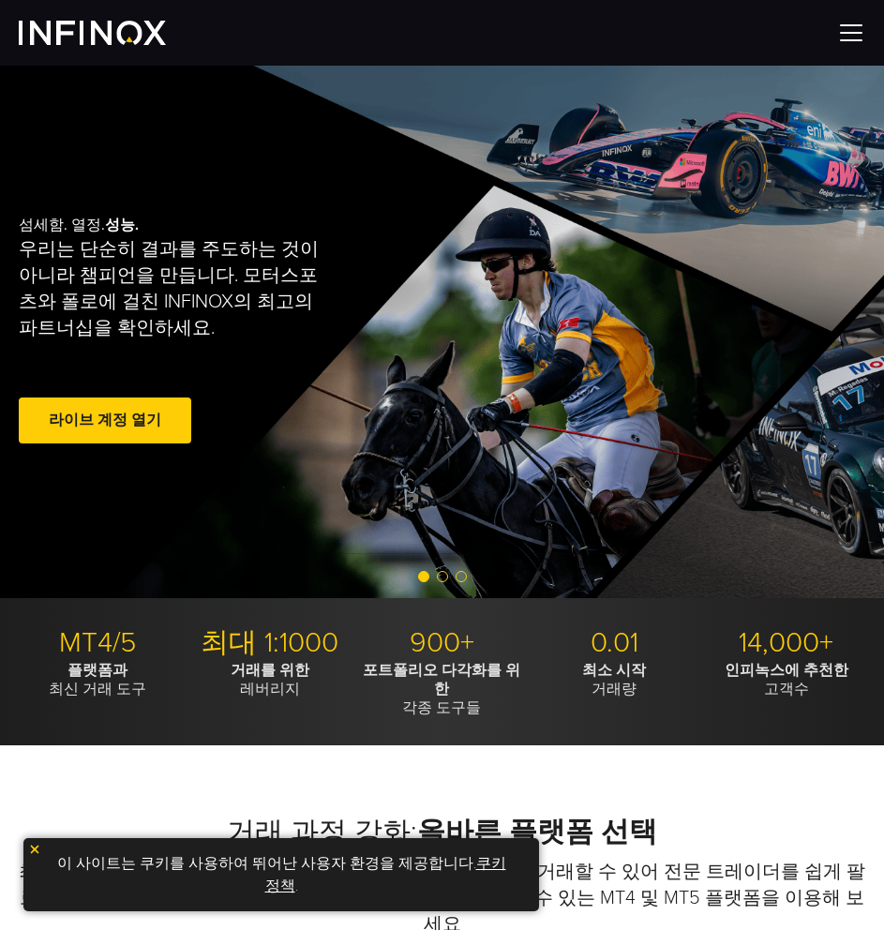
scroll to position [626, 0]
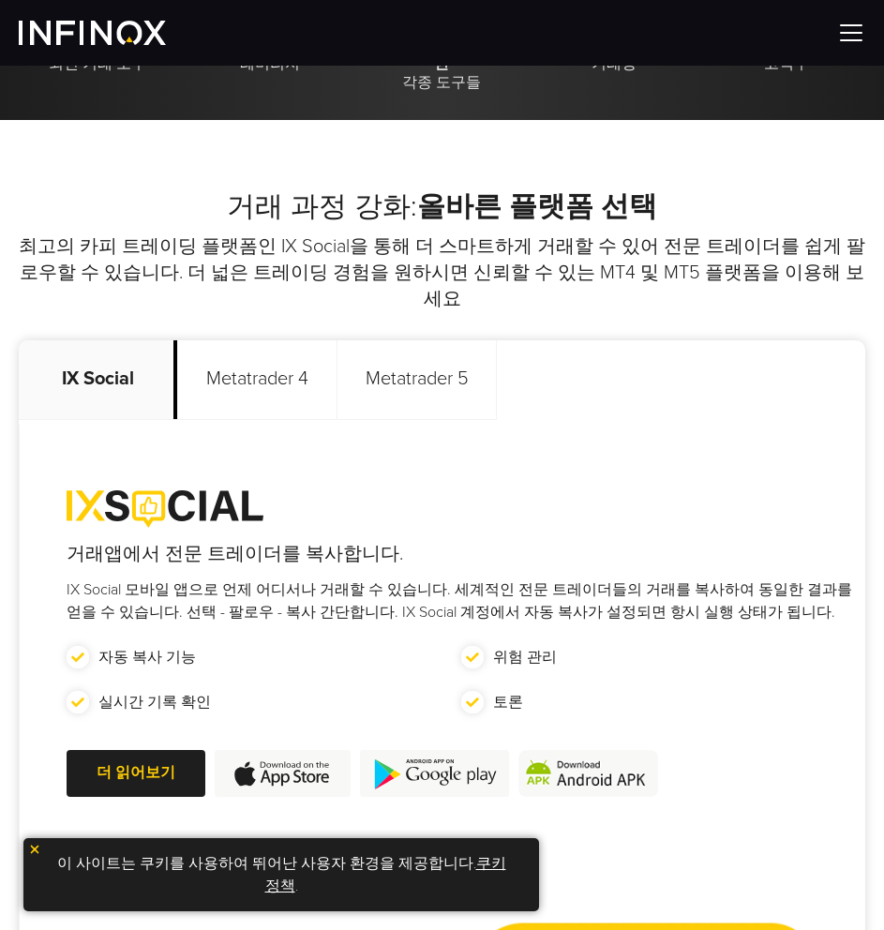
click at [468, 364] on p "Metatrader 5" at bounding box center [417, 380] width 159 height 80
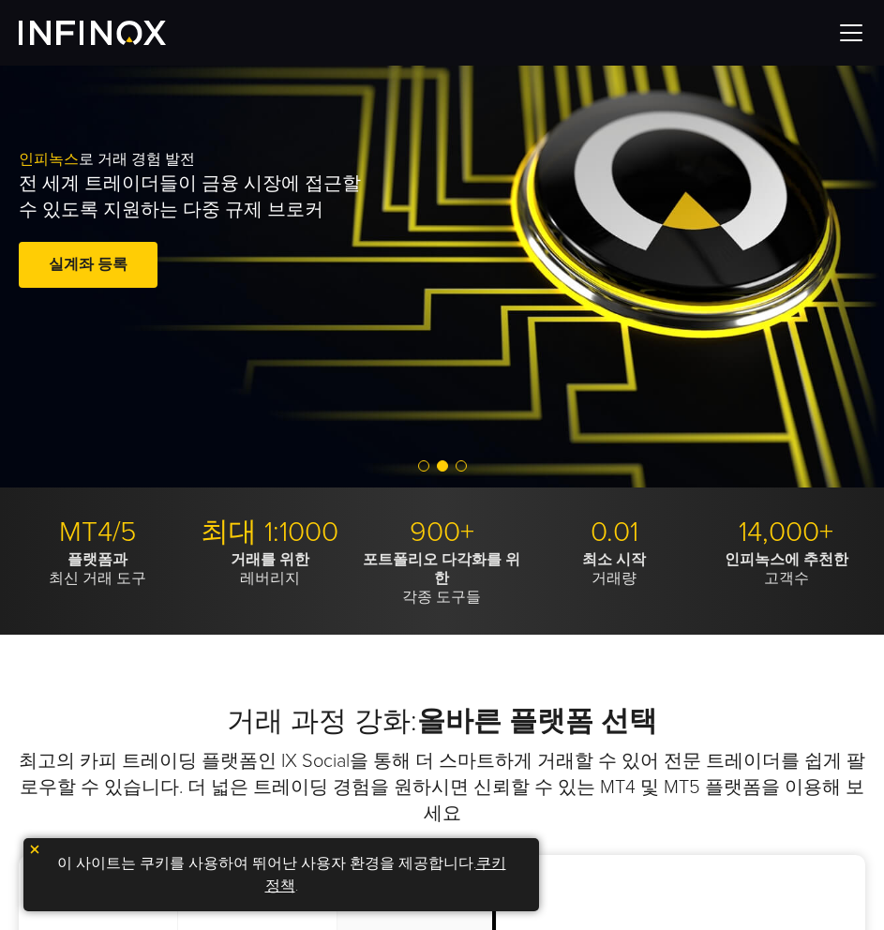
scroll to position [0, 0]
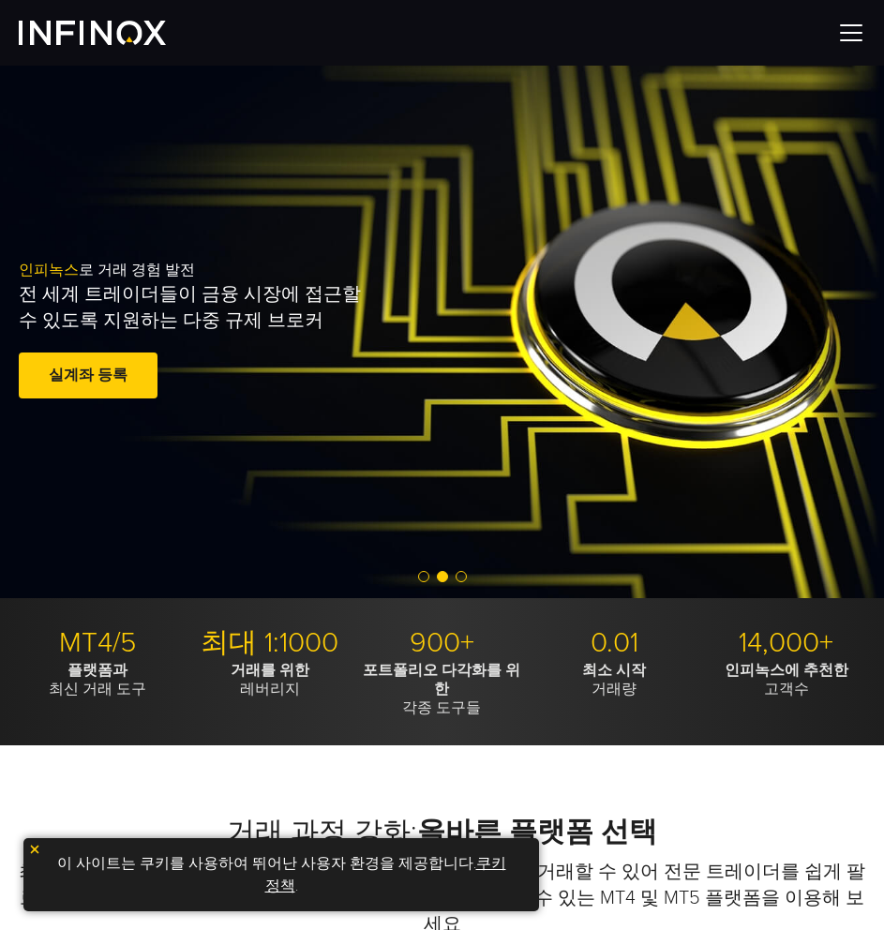
click at [109, 26] on img at bounding box center [92, 33] width 147 height 24
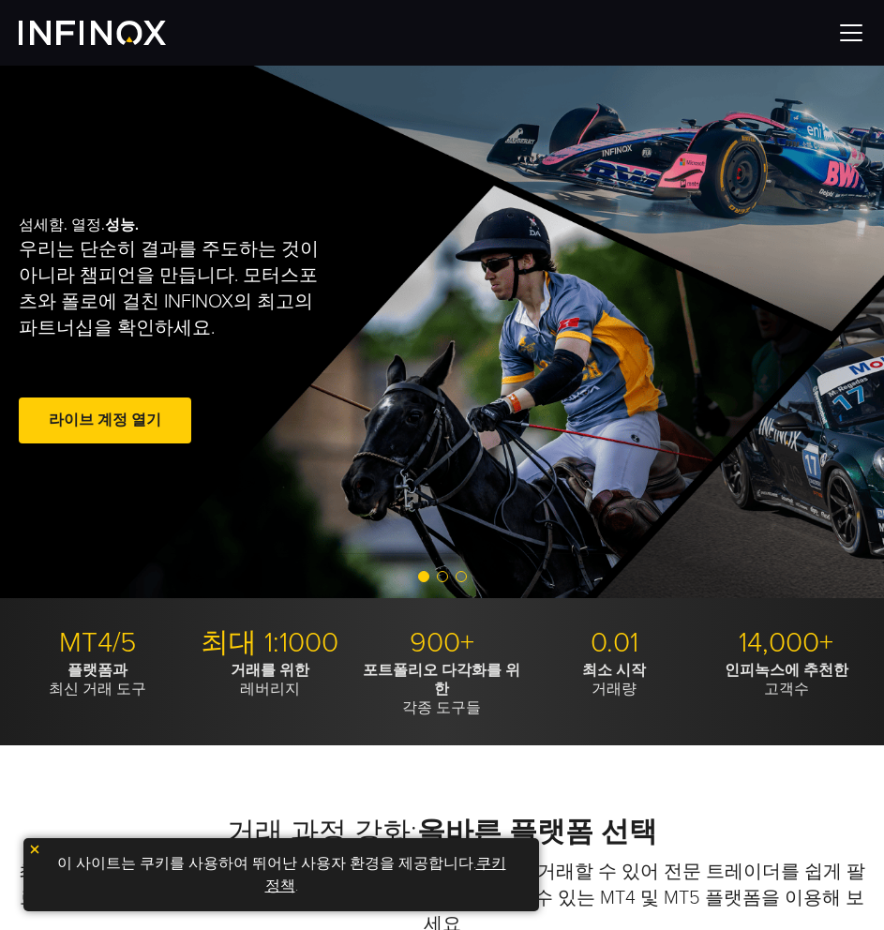
click at [859, 23] on img at bounding box center [852, 33] width 28 height 28
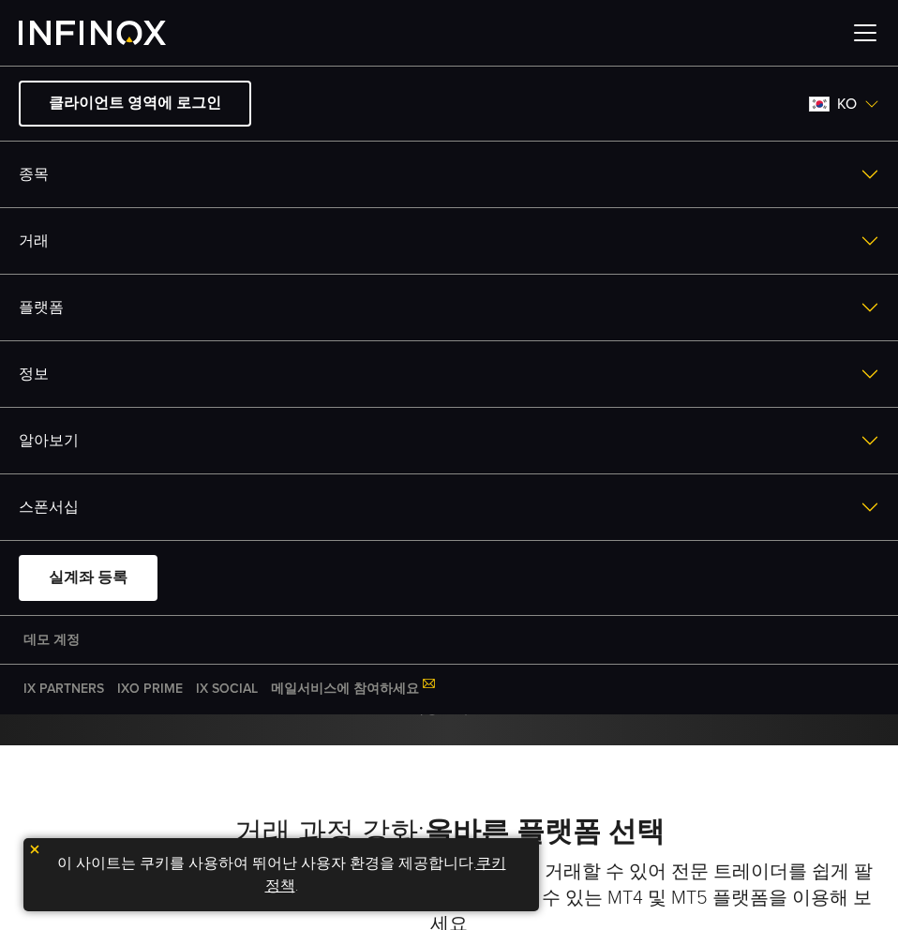
click at [92, 300] on link "플랫폼" at bounding box center [449, 308] width 898 height 66
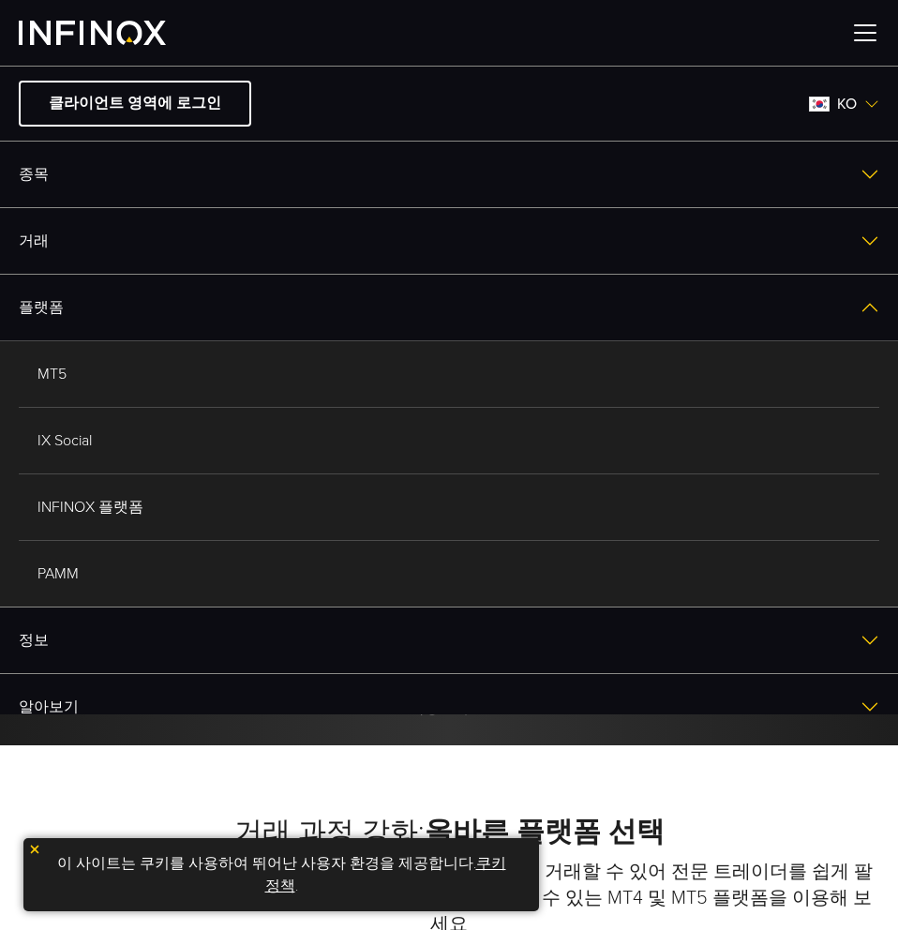
click at [103, 377] on link "MT5" at bounding box center [449, 374] width 861 height 66
